Goal: Task Accomplishment & Management: Manage account settings

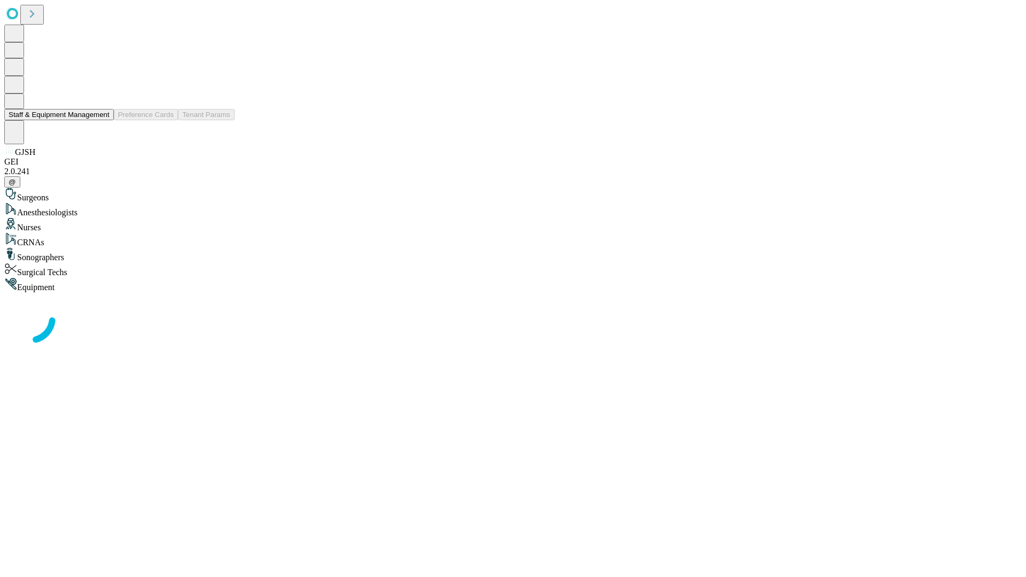
click at [102, 120] on button "Staff & Equipment Management" at bounding box center [59, 114] width 110 height 11
